Goal: Task Accomplishment & Management: Use online tool/utility

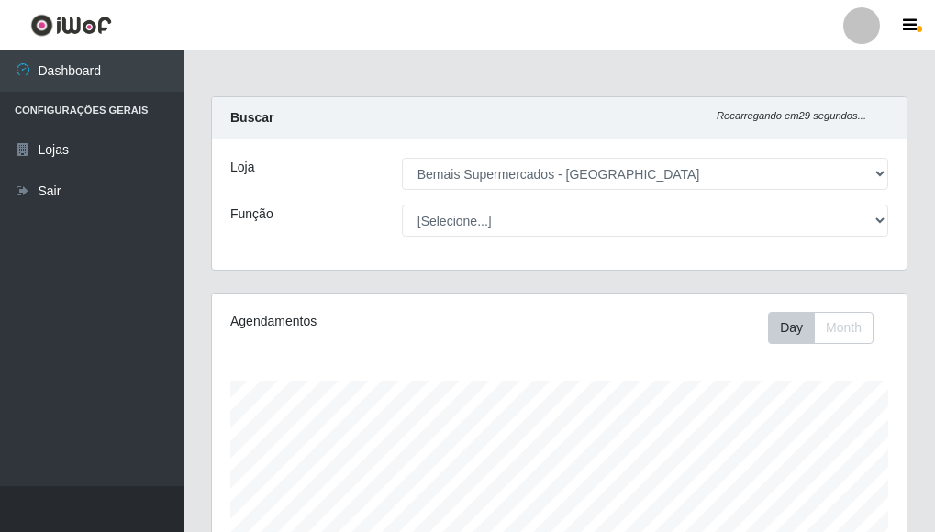
select select "249"
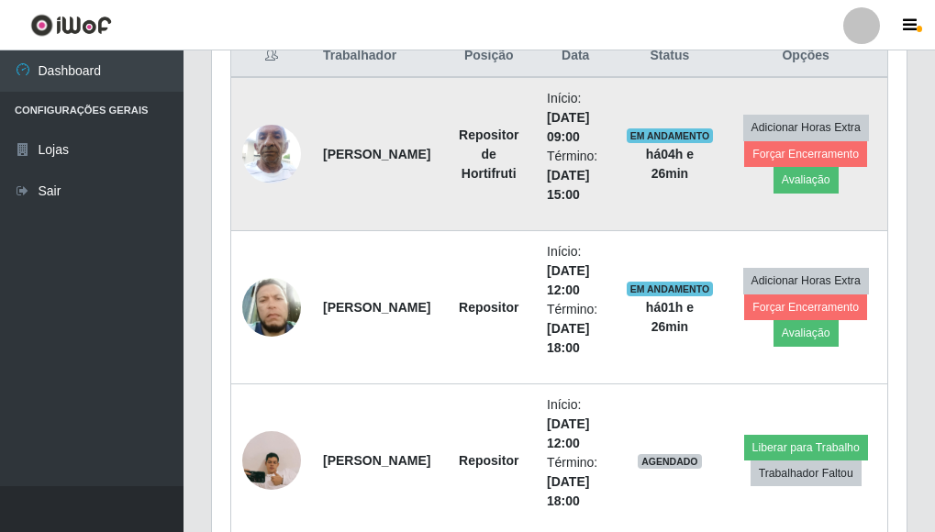
scroll to position [381, 694]
click at [255, 152] on img at bounding box center [271, 154] width 59 height 78
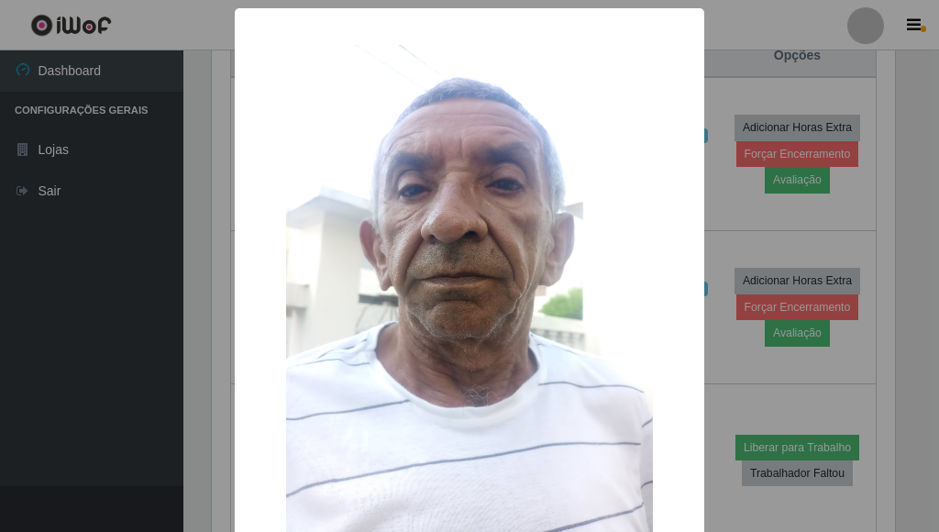
click at [717, 208] on div "× OK Cancel" at bounding box center [469, 266] width 939 height 532
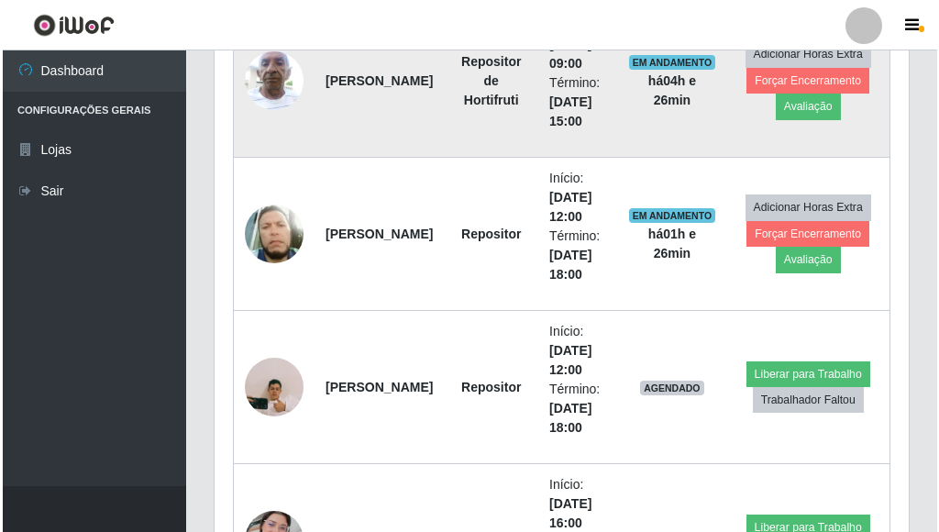
scroll to position [818, 0]
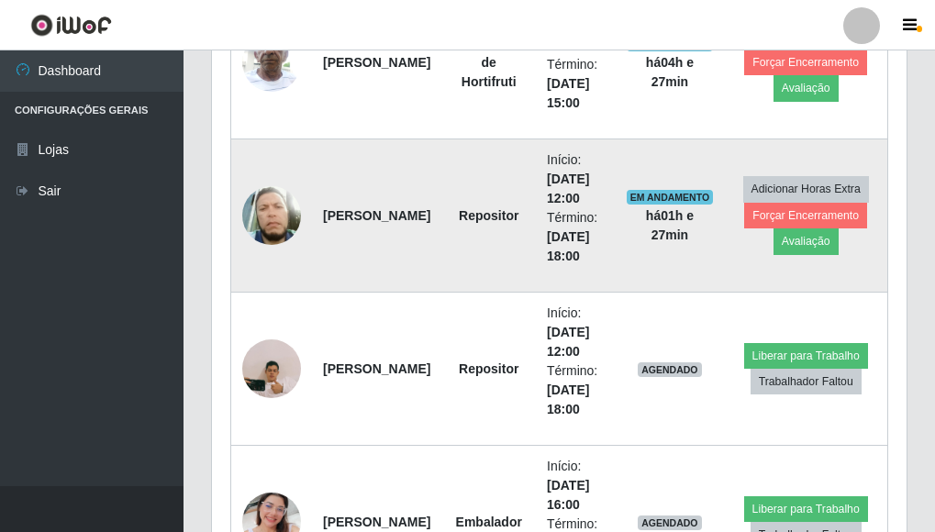
click at [257, 229] on img at bounding box center [271, 216] width 59 height 69
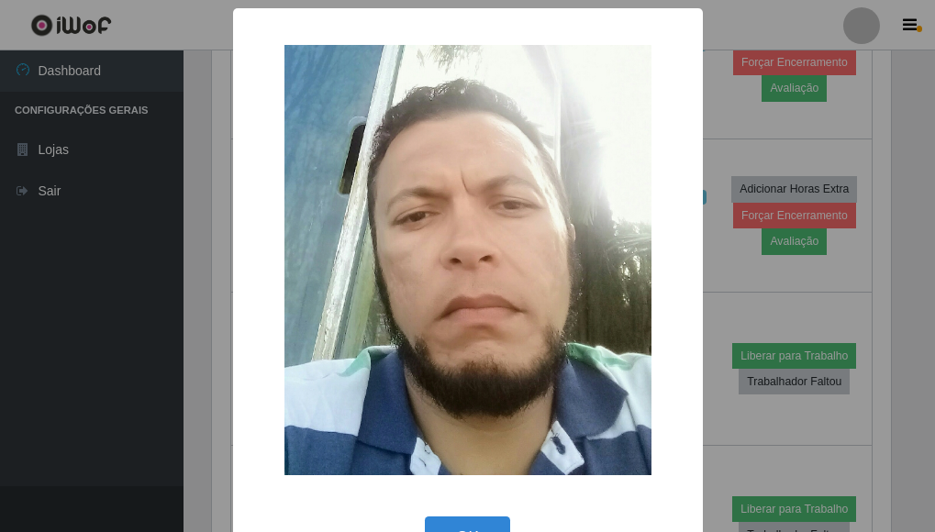
scroll to position [381, 683]
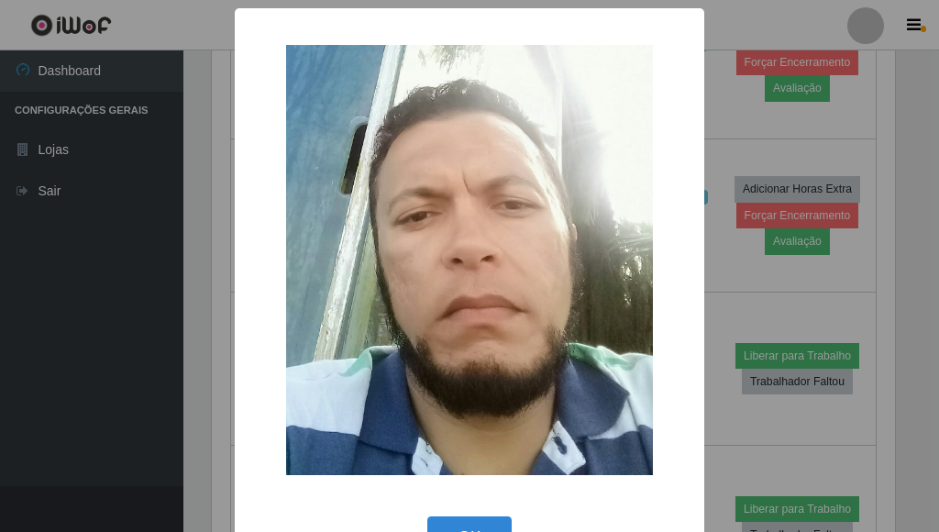
click at [716, 268] on div "× OK Cancel" at bounding box center [469, 266] width 939 height 532
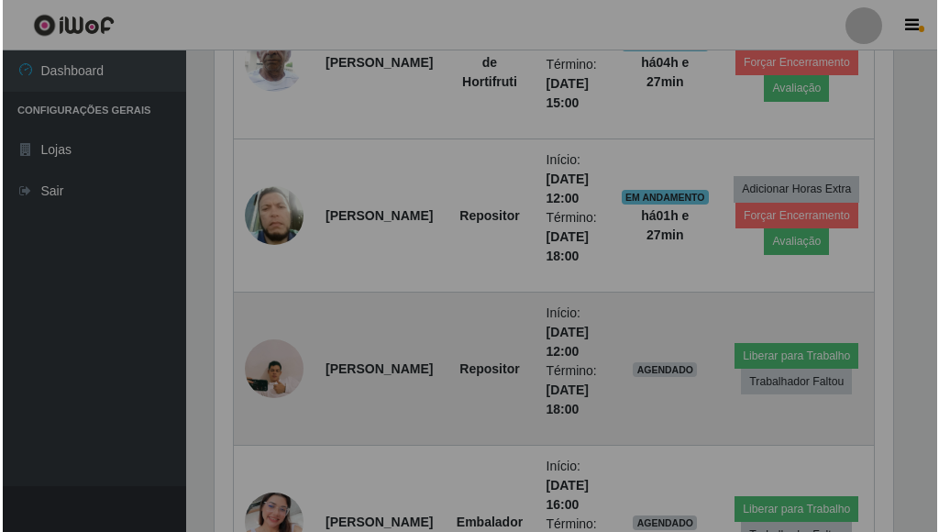
scroll to position [381, 694]
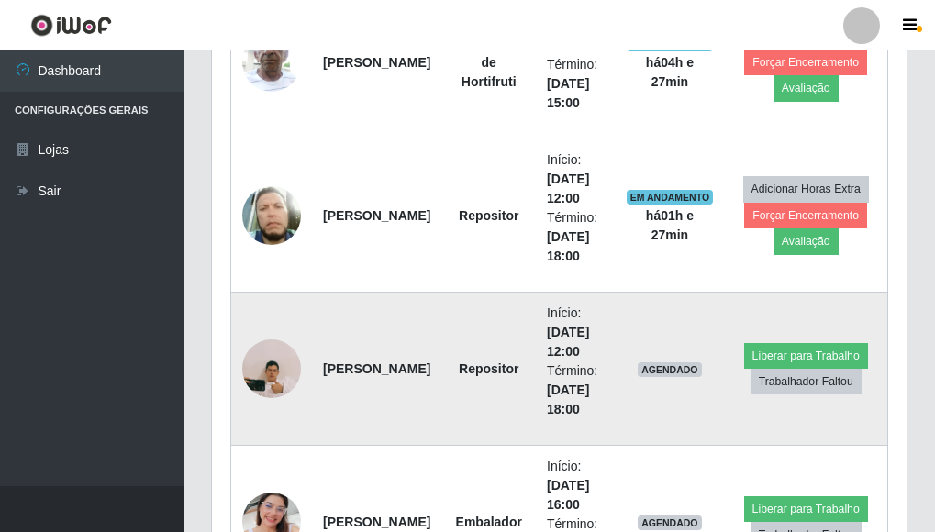
click at [282, 364] on img at bounding box center [271, 368] width 59 height 105
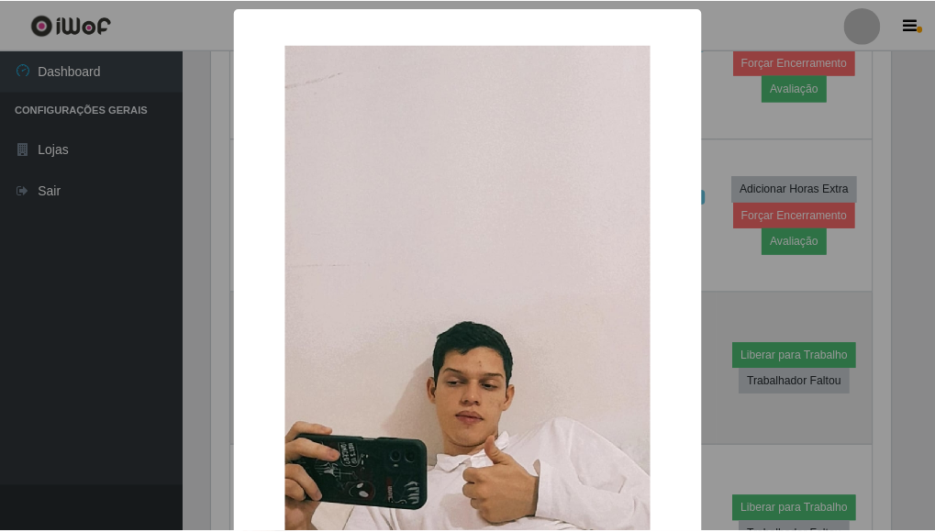
scroll to position [381, 683]
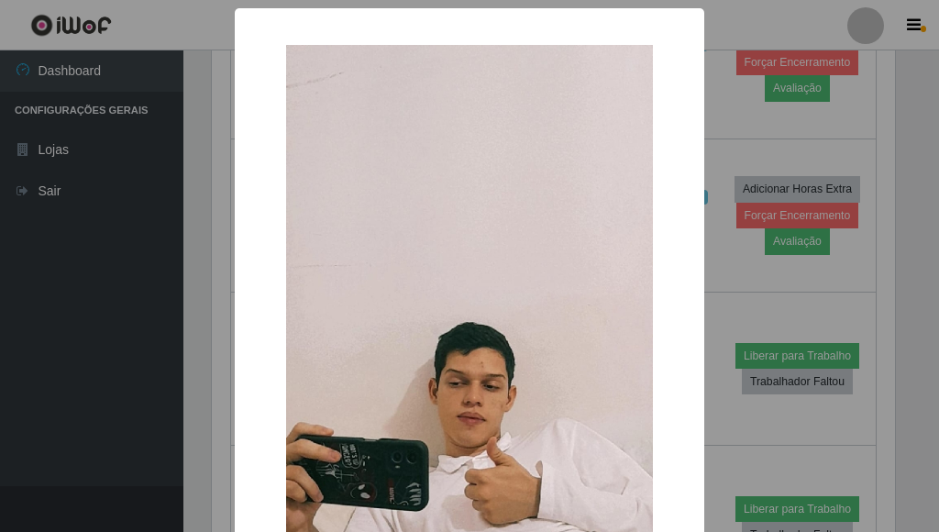
click at [716, 283] on div "× OK Cancel" at bounding box center [469, 266] width 939 height 532
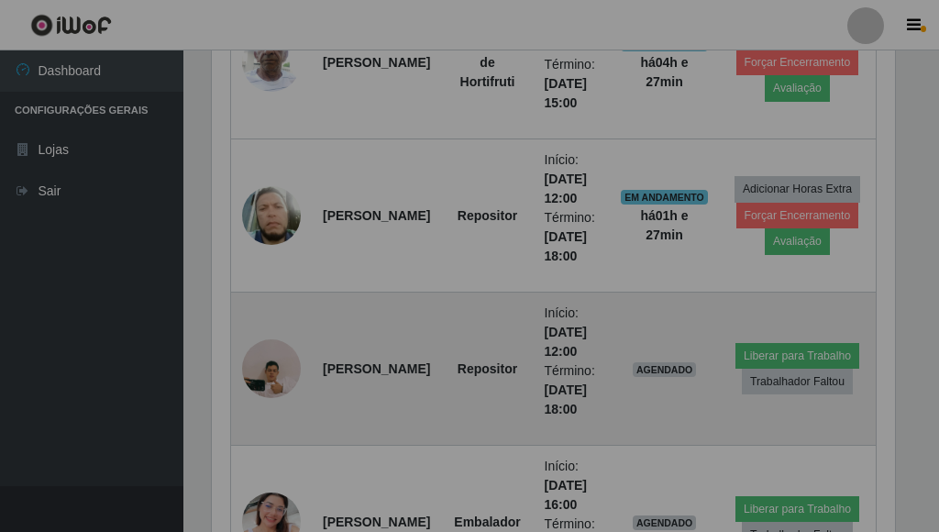
scroll to position [381, 694]
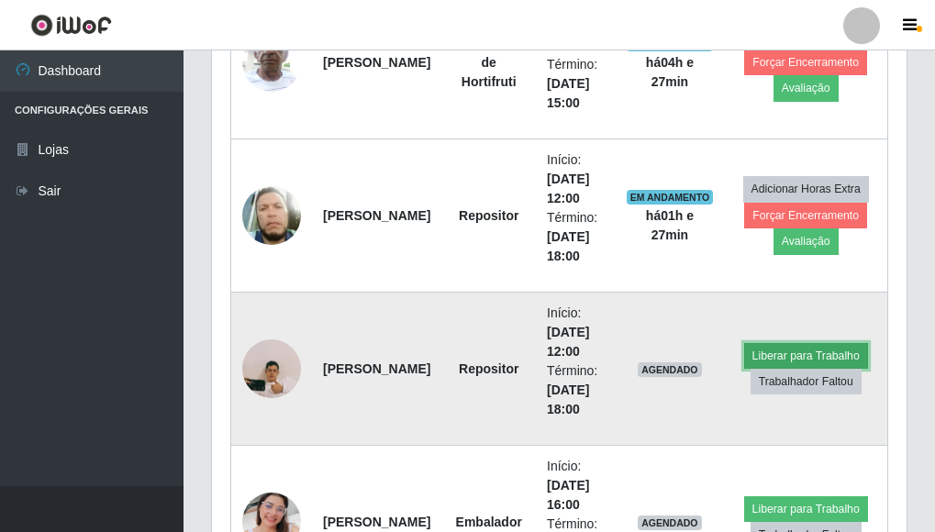
click at [771, 359] on button "Liberar para Trabalho" at bounding box center [806, 356] width 124 height 26
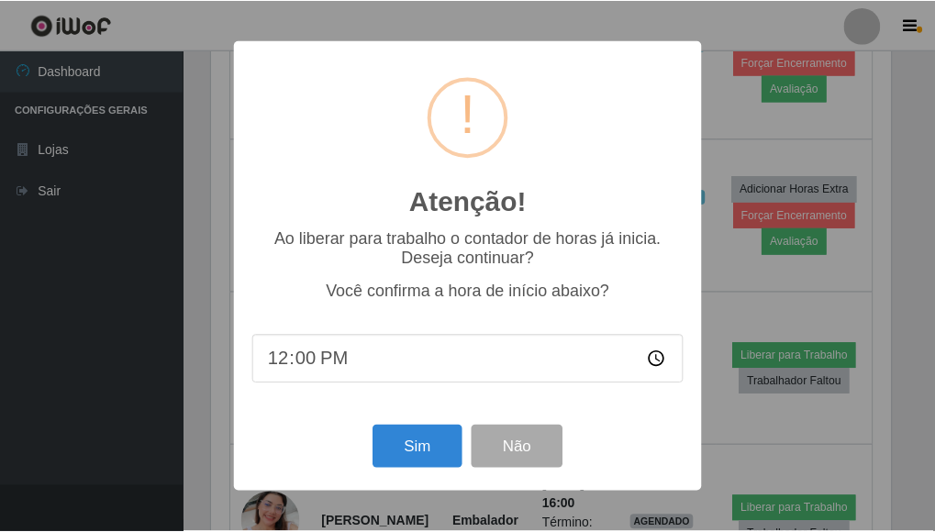
scroll to position [381, 683]
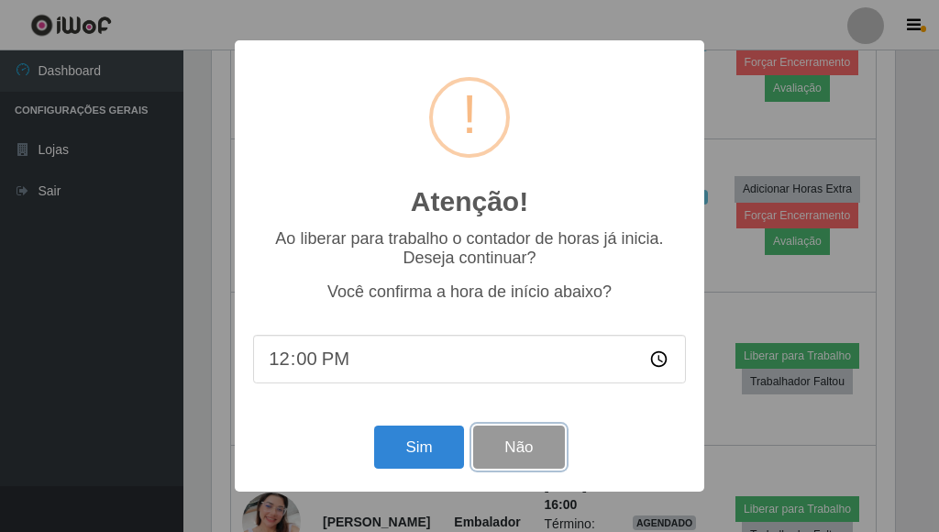
click at [539, 449] on button "Não" at bounding box center [518, 447] width 91 height 43
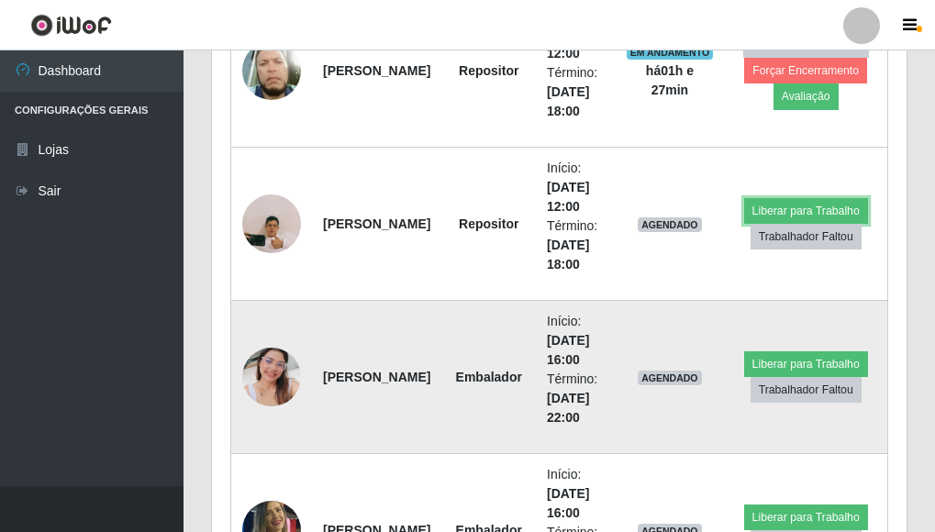
scroll to position [1002, 0]
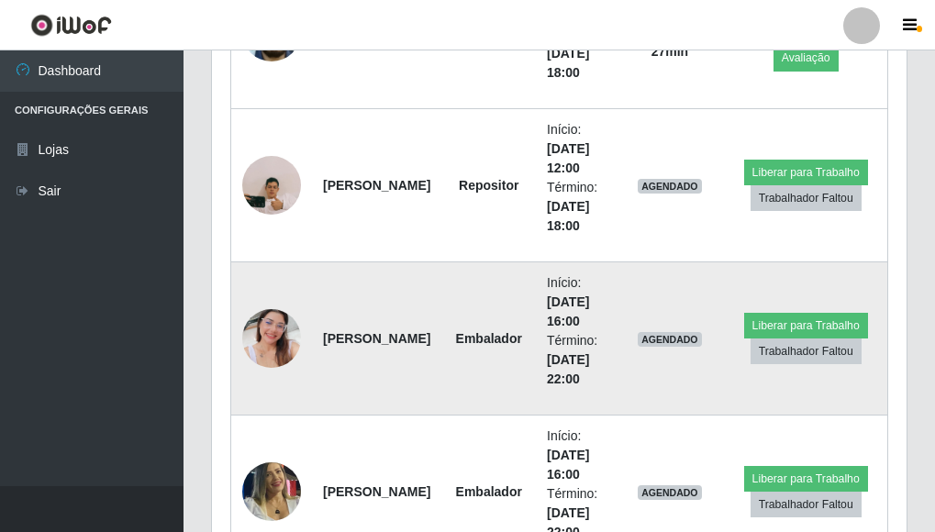
click at [283, 324] on img at bounding box center [271, 338] width 59 height 105
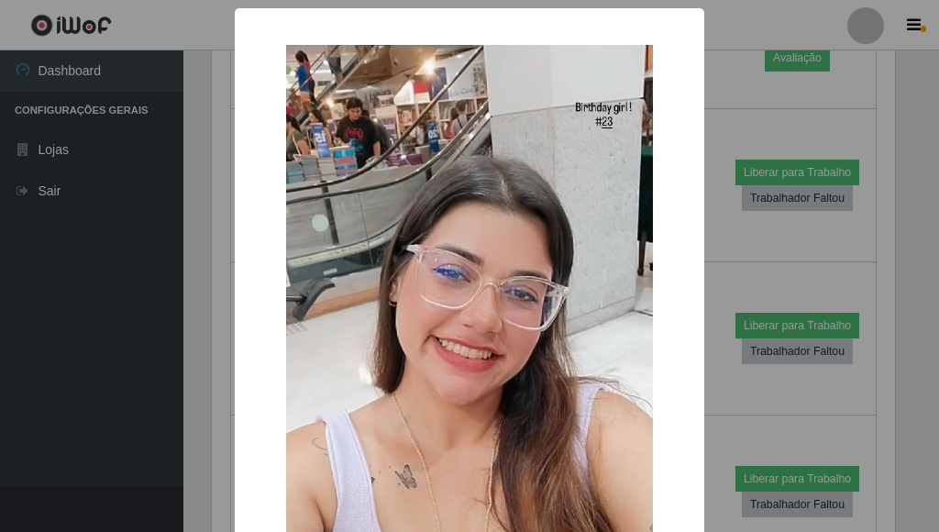
click at [738, 157] on div "× OK Cancel" at bounding box center [469, 266] width 939 height 532
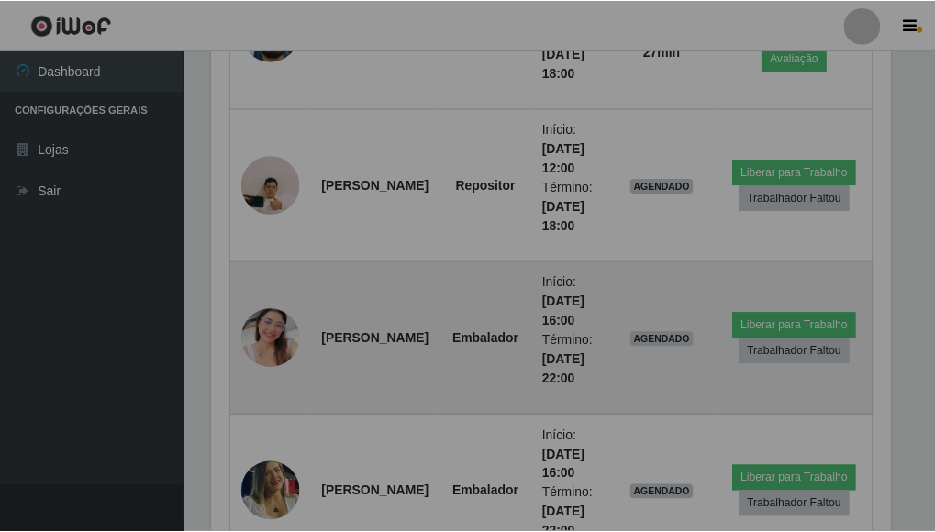
scroll to position [381, 694]
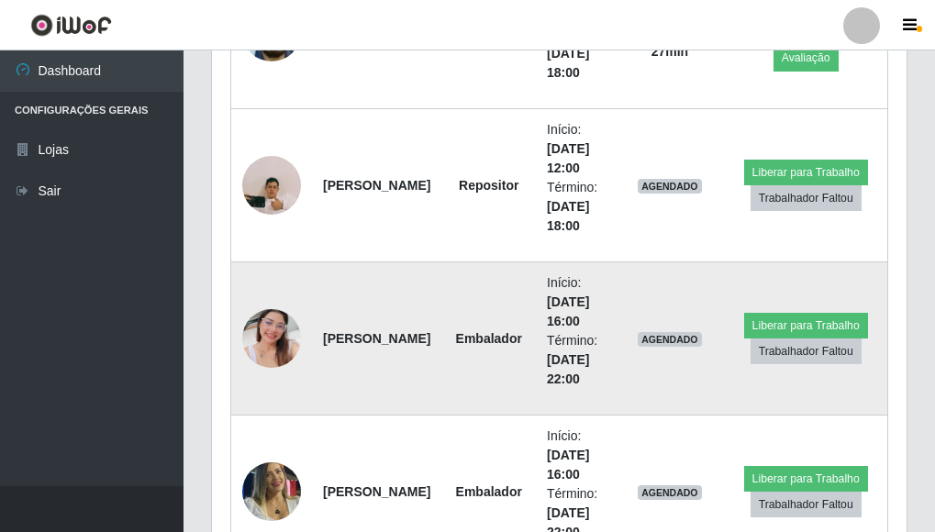
click at [261, 334] on img at bounding box center [271, 338] width 59 height 105
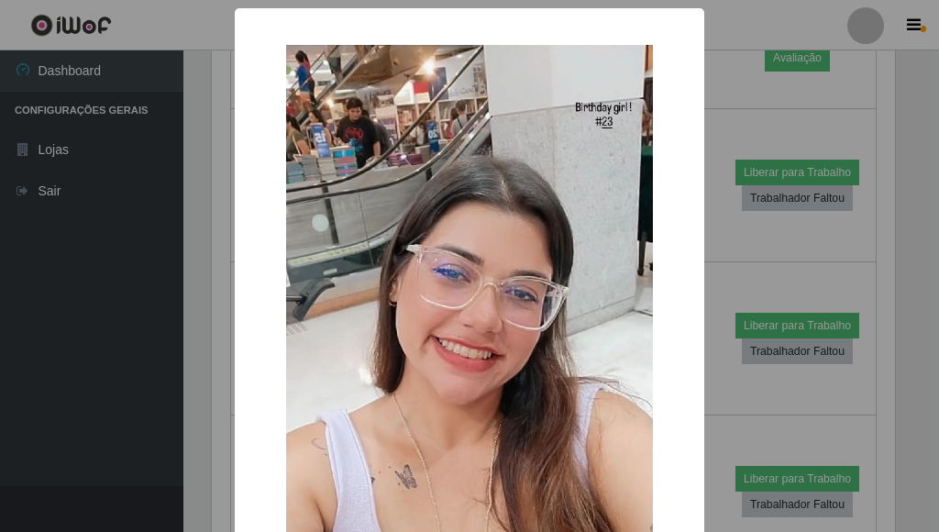
drag, startPoint x: 805, startPoint y: 101, endPoint x: 677, endPoint y: 174, distance: 147.1
click at [803, 101] on div "× OK Cancel" at bounding box center [469, 266] width 939 height 532
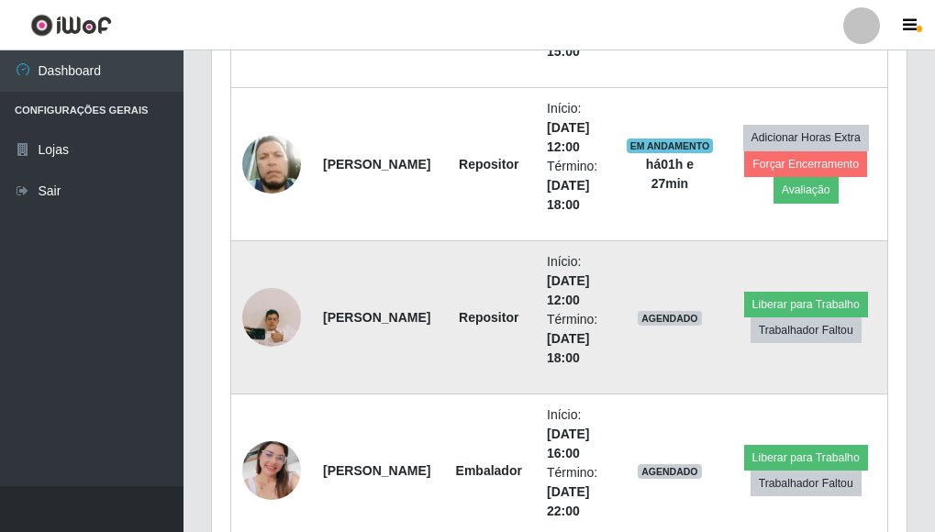
scroll to position [818, 0]
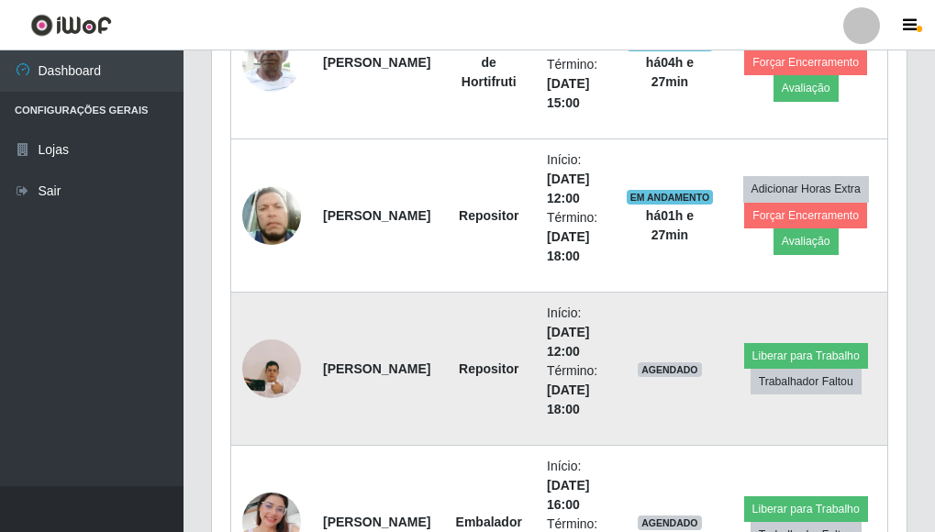
click at [259, 365] on img at bounding box center [271, 368] width 59 height 105
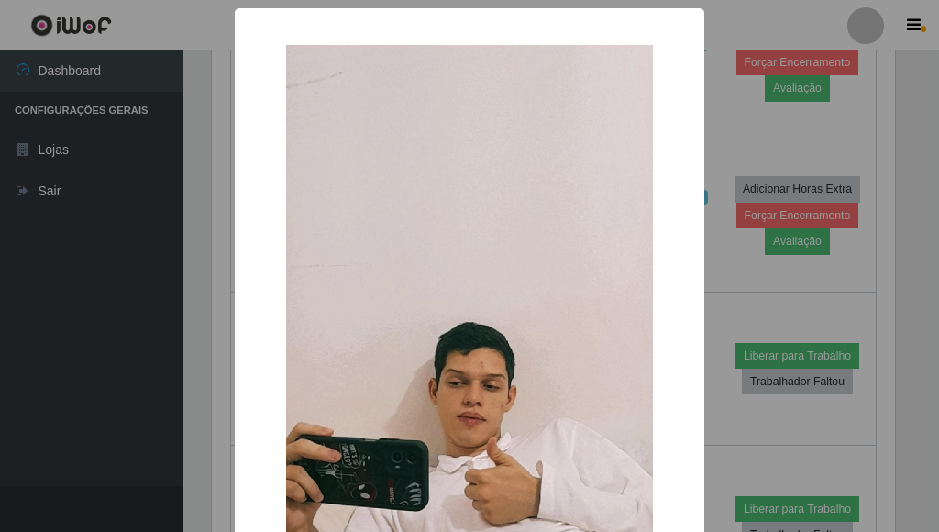
click at [738, 296] on div "× OK Cancel" at bounding box center [469, 266] width 939 height 532
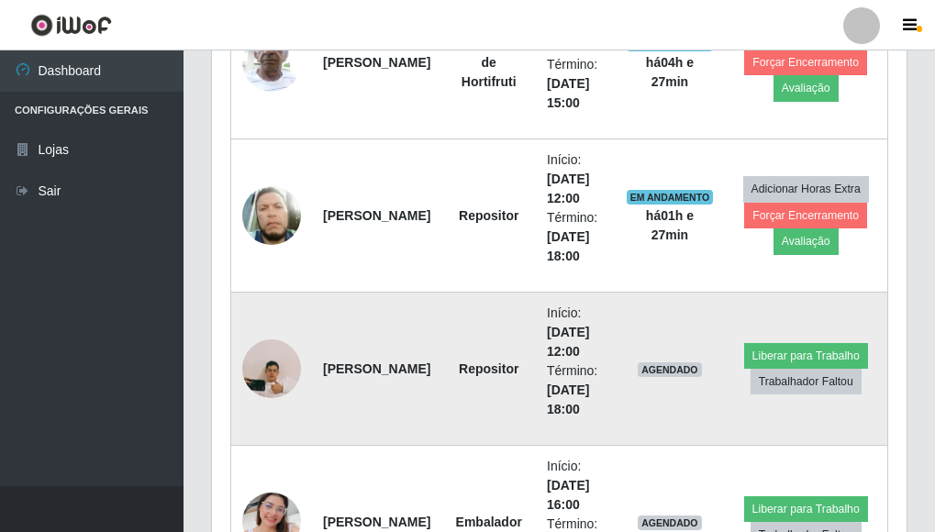
scroll to position [381, 694]
click at [799, 345] on button "Liberar para Trabalho" at bounding box center [806, 356] width 124 height 26
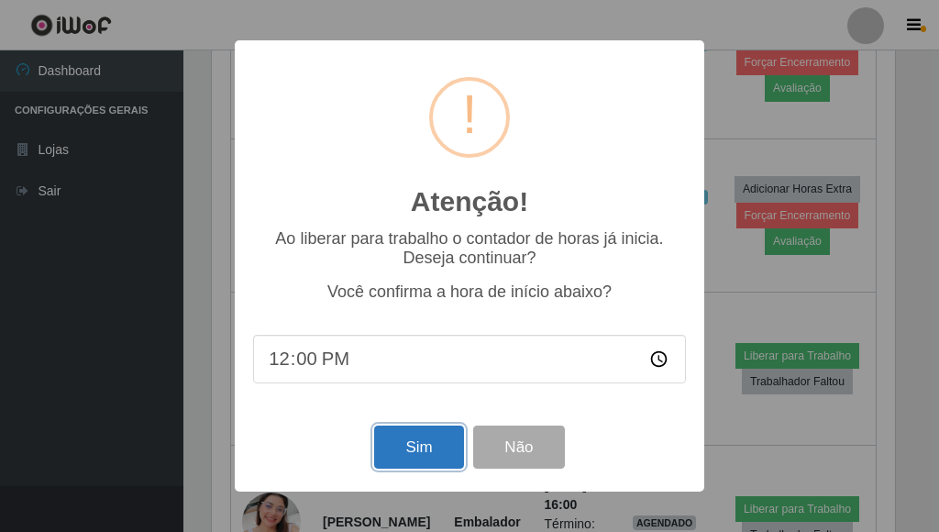
click at [407, 443] on button "Sim" at bounding box center [418, 447] width 89 height 43
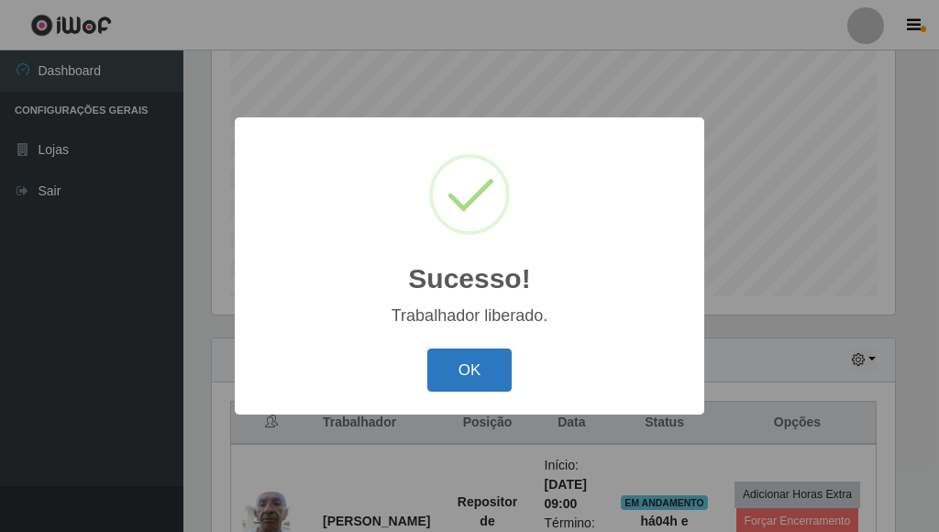
click at [483, 384] on button "OK" at bounding box center [469, 370] width 85 height 43
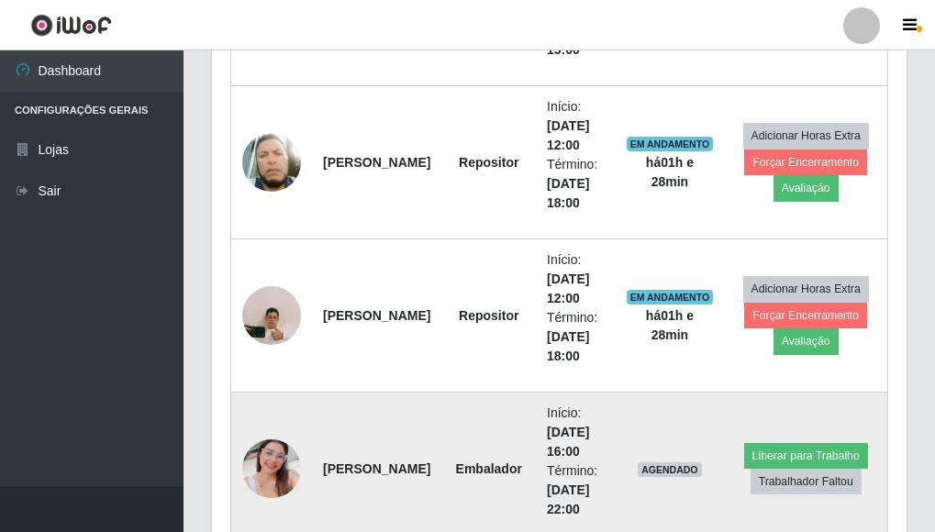
scroll to position [910, 0]
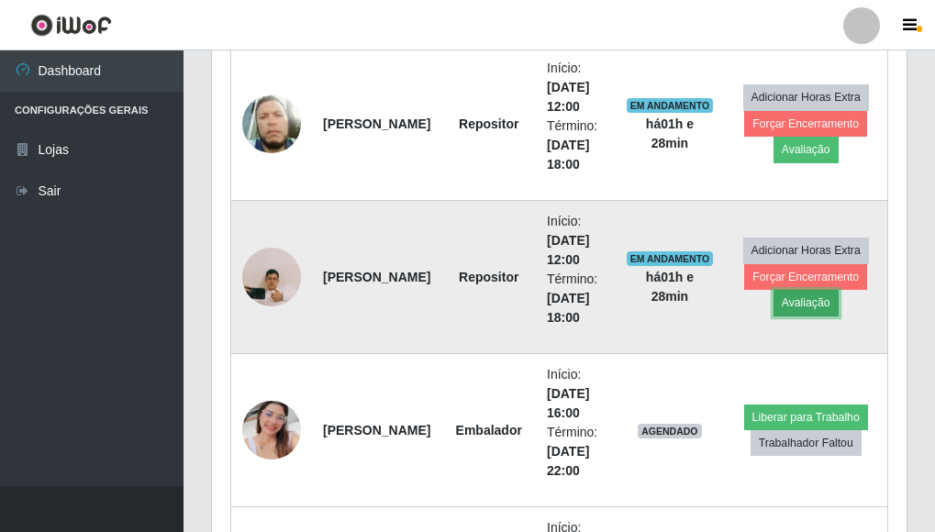
click at [807, 305] on button "Avaliação" at bounding box center [805, 303] width 65 height 26
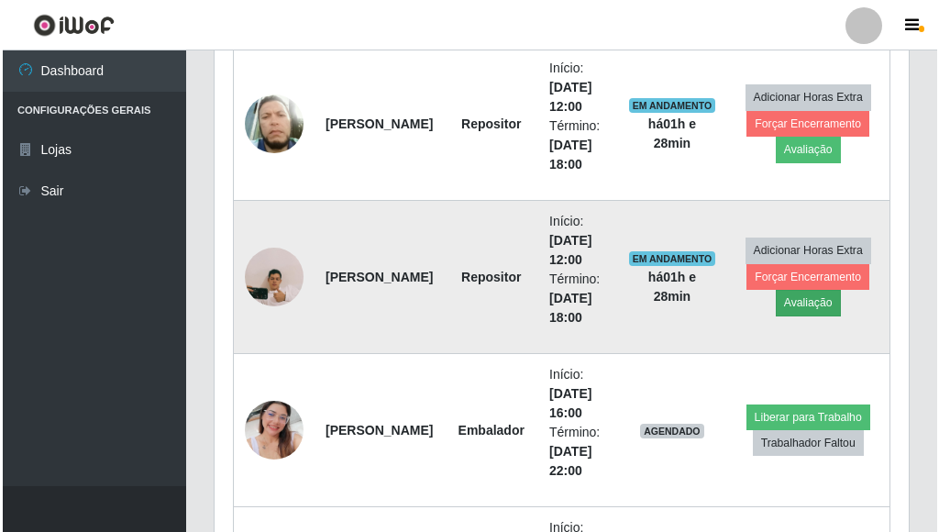
scroll to position [381, 683]
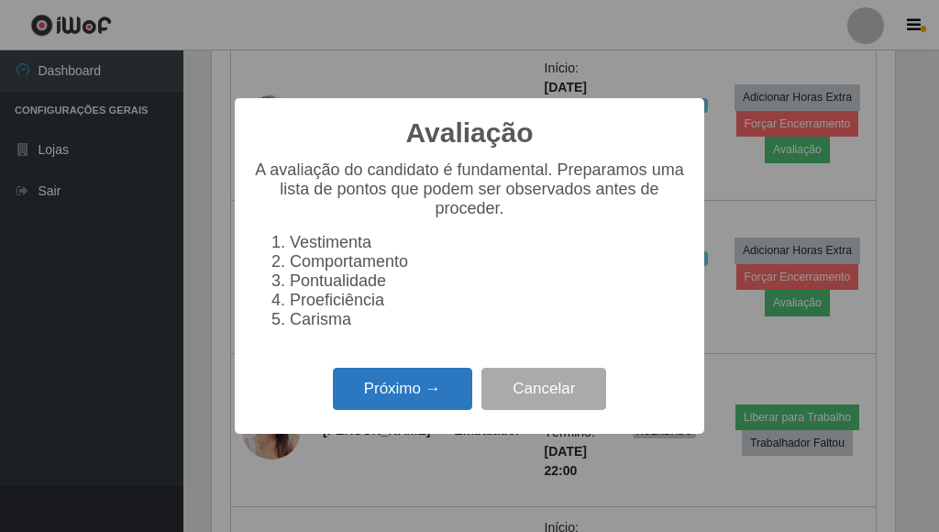
click at [423, 405] on button "Próximo →" at bounding box center [402, 389] width 139 height 43
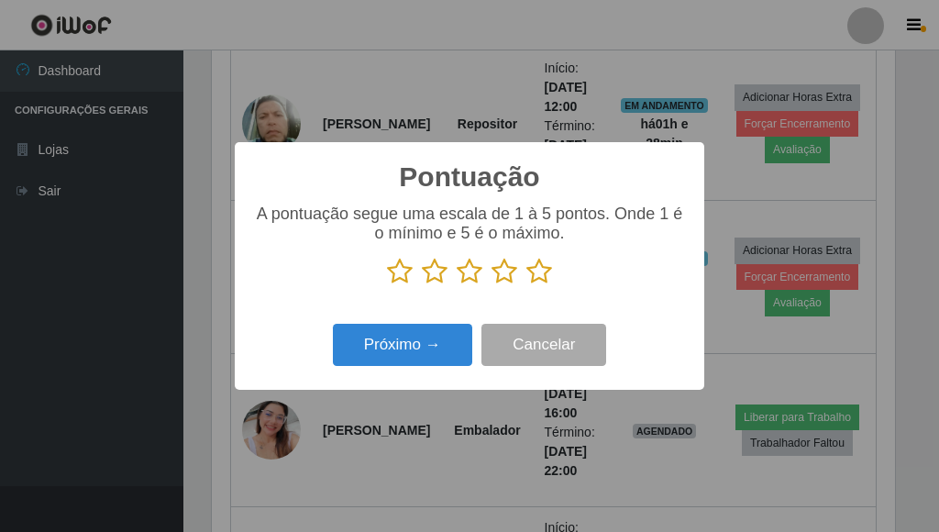
click at [404, 273] on icon at bounding box center [400, 272] width 26 height 28
click at [387, 285] on input "radio" at bounding box center [387, 285] width 0 height 0
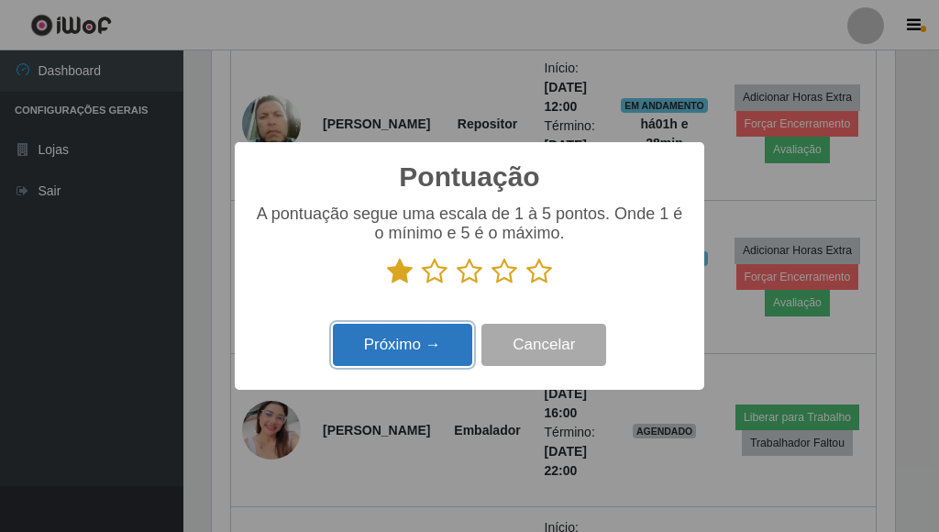
click at [406, 344] on button "Próximo →" at bounding box center [402, 345] width 139 height 43
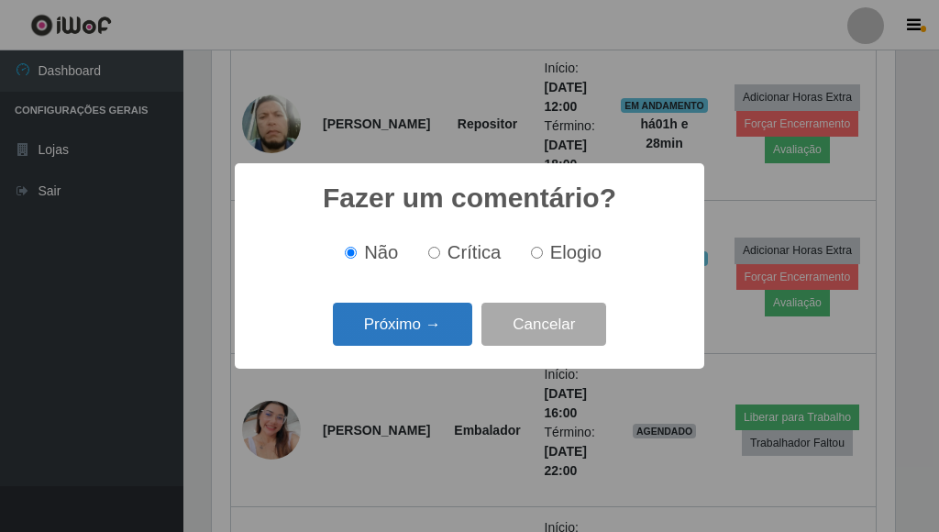
click at [411, 337] on button "Próximo →" at bounding box center [402, 324] width 139 height 43
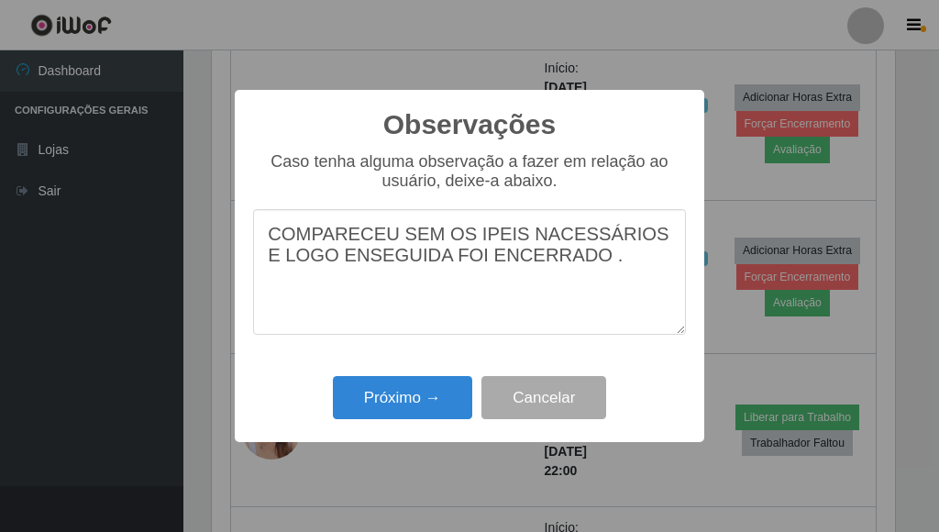
click at [357, 268] on textarea "COMPARECEU SEM OS IPEIS NACESSÁRIOS E LOGO ENSEGUIDA FOI ENCERRADO ." at bounding box center [469, 272] width 433 height 126
click at [605, 262] on textarea "COMPARECEU SEM OS IPEIS NACESSÁRIOS E LOGO EM SEGUIDA FOI ENCERRADO ." at bounding box center [469, 272] width 433 height 126
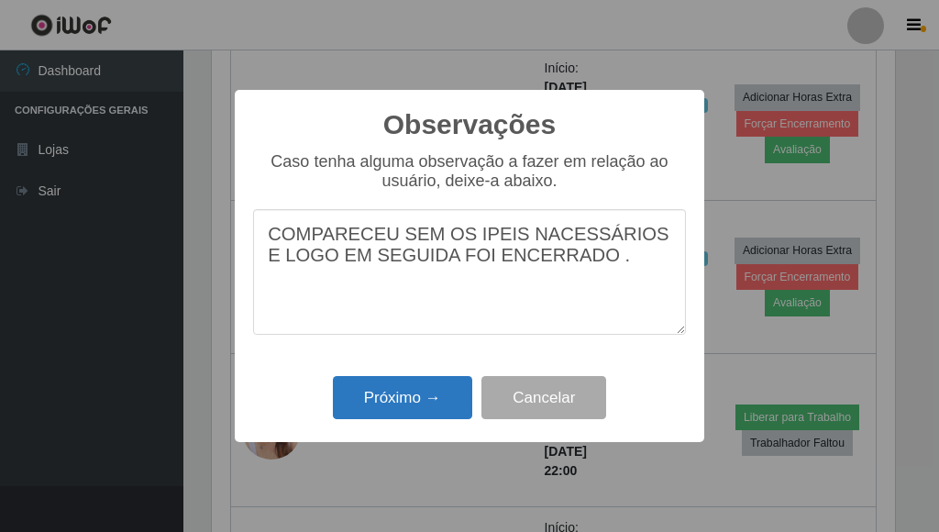
type textarea "COMPARECEU SEM OS IPEIS NACESSÁRIOS E LOGO EM SEGUIDA FOI ENCERRADO ."
click at [438, 406] on button "Próximo →" at bounding box center [402, 397] width 139 height 43
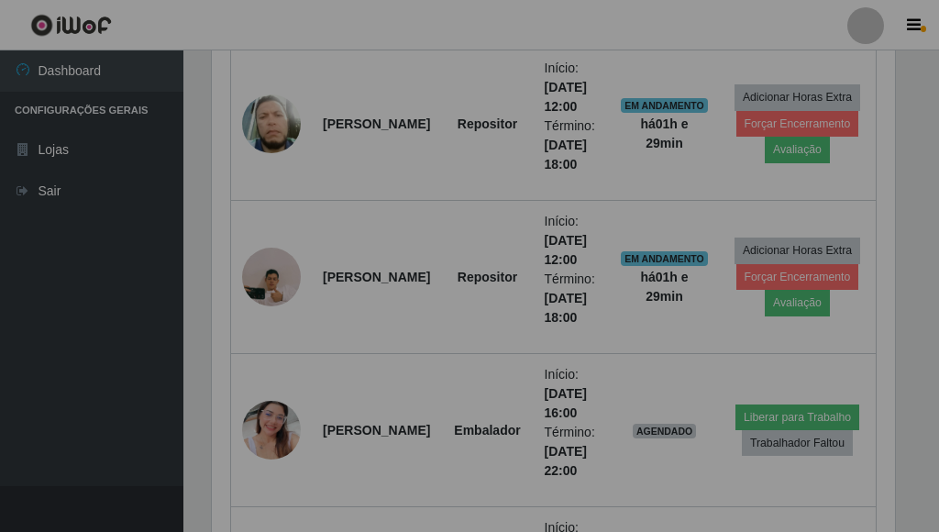
scroll to position [381, 694]
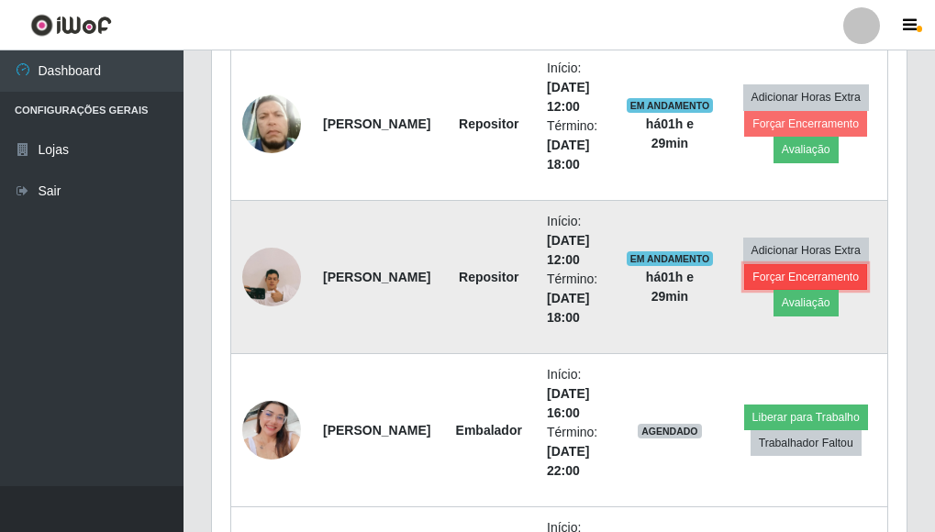
click at [816, 268] on button "Forçar Encerramento" at bounding box center [805, 277] width 123 height 26
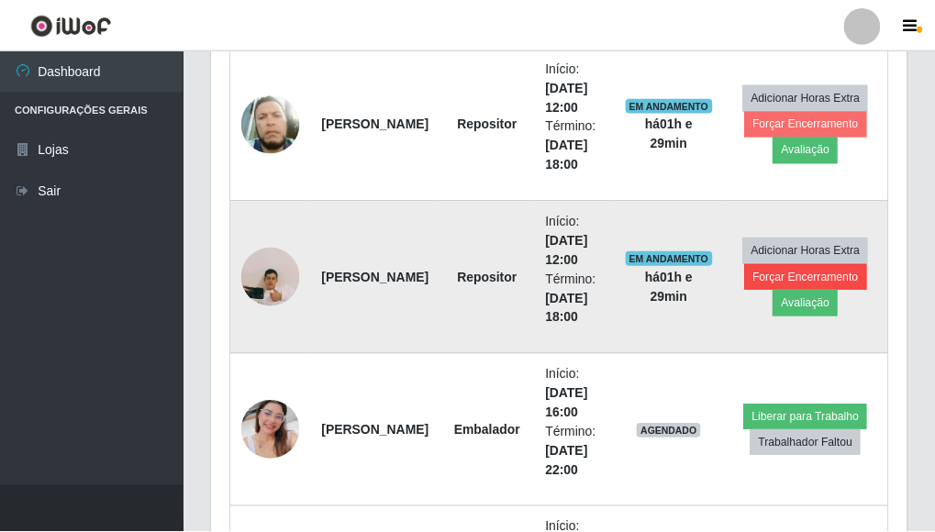
scroll to position [381, 683]
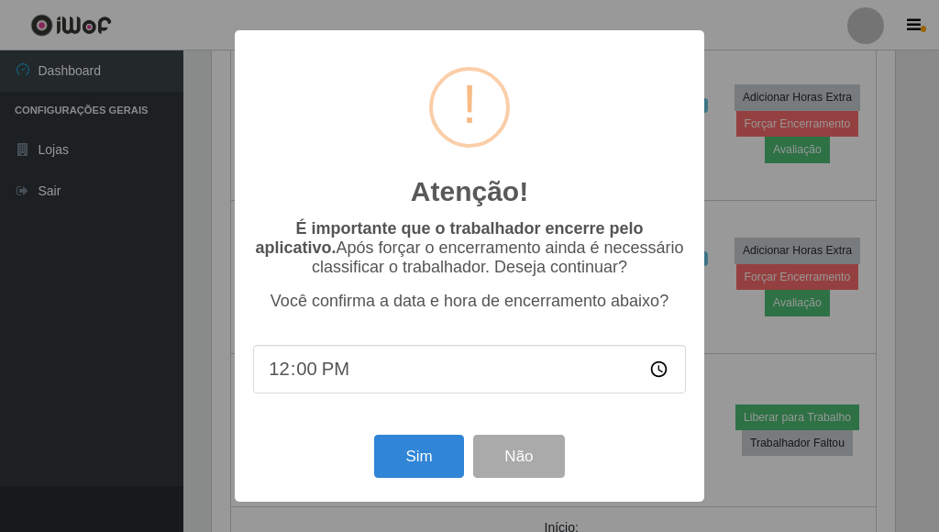
type input "12:05"
click at [413, 468] on button "Sim" at bounding box center [418, 456] width 89 height 43
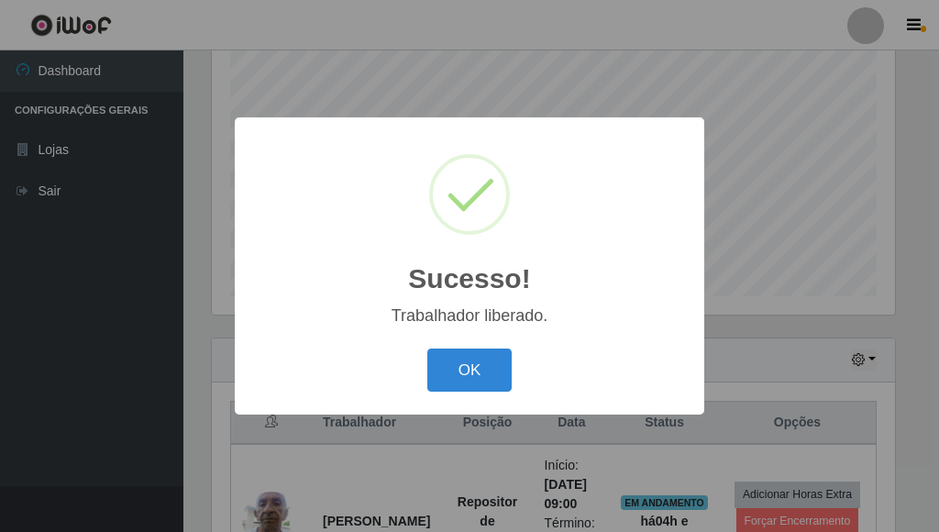
click at [481, 386] on button "OK" at bounding box center [469, 370] width 85 height 43
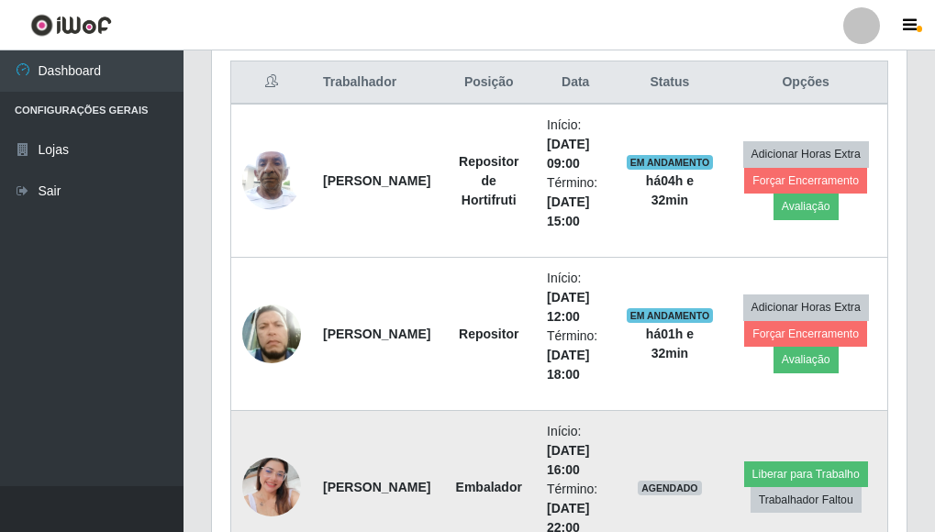
scroll to position [697, 0]
